Goal: Navigation & Orientation: Understand site structure

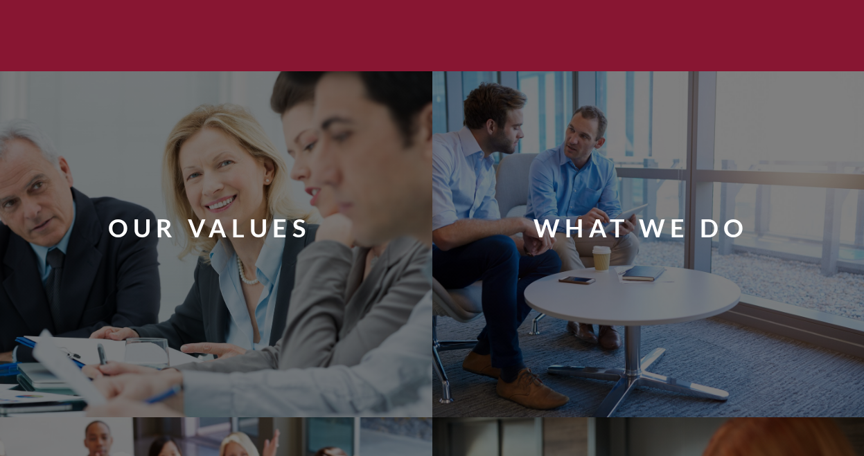
scroll to position [787, 0]
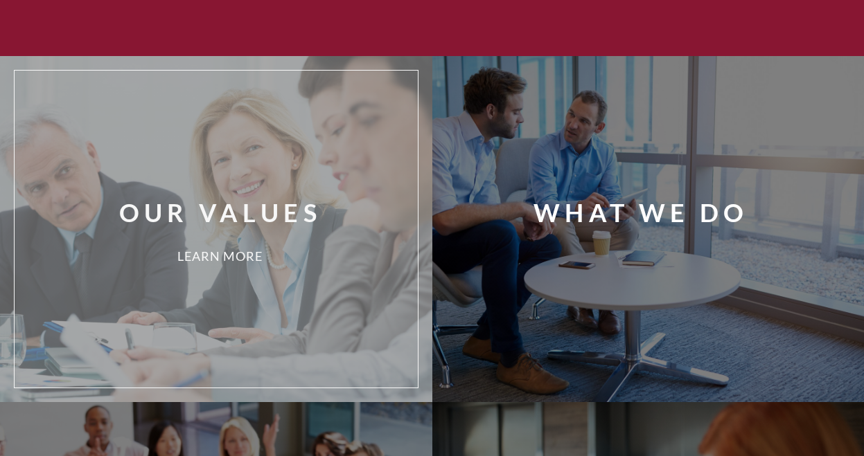
click at [329, 206] on div "Our Values Learn More" at bounding box center [237, 229] width 424 height 296
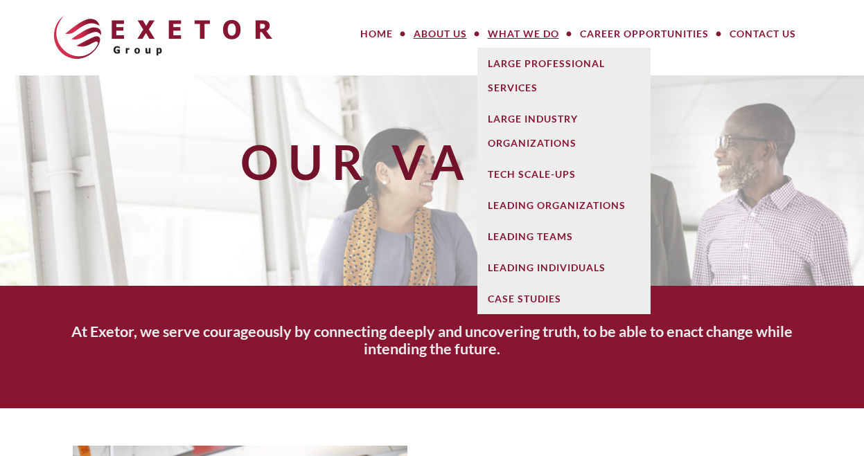
click at [531, 35] on link "What We Do" at bounding box center [523, 34] width 92 height 28
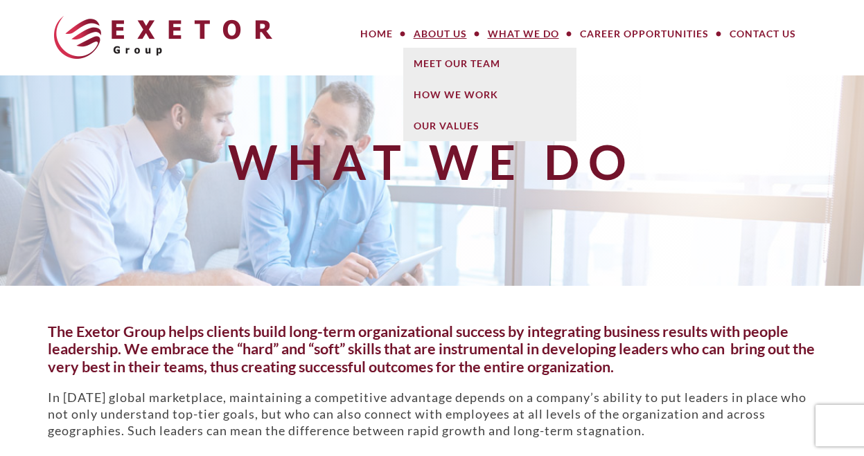
click at [444, 30] on link "About Us" at bounding box center [440, 34] width 74 height 28
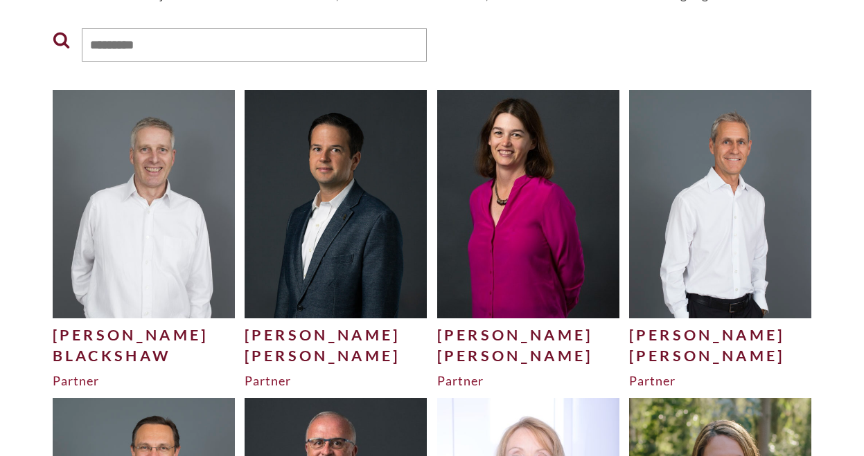
scroll to position [265, 0]
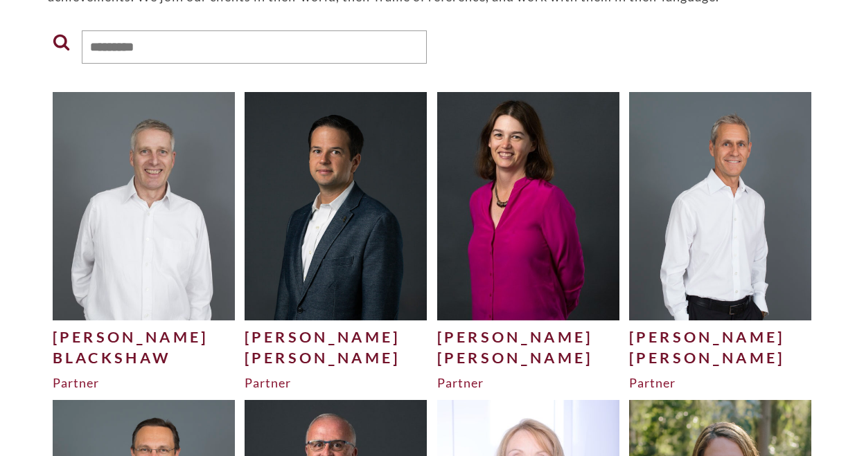
click at [533, 249] on img at bounding box center [528, 206] width 183 height 228
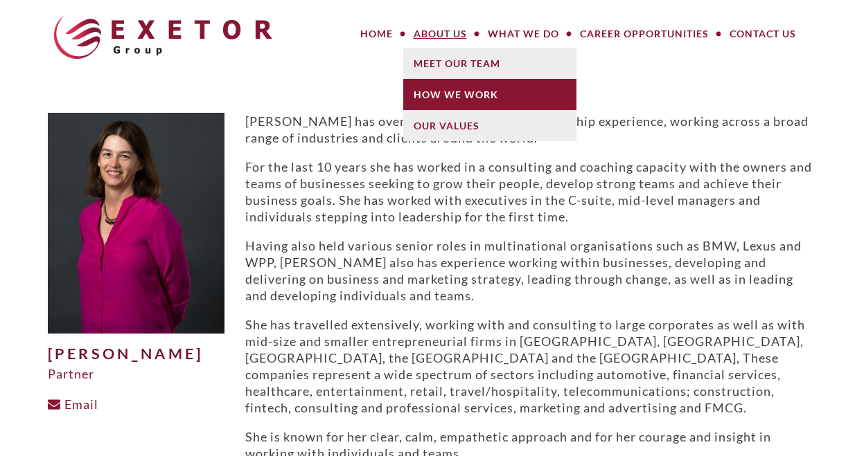
click at [436, 93] on link "How We Work" at bounding box center [489, 94] width 173 height 31
